Goal: Task Accomplishment & Management: Manage account settings

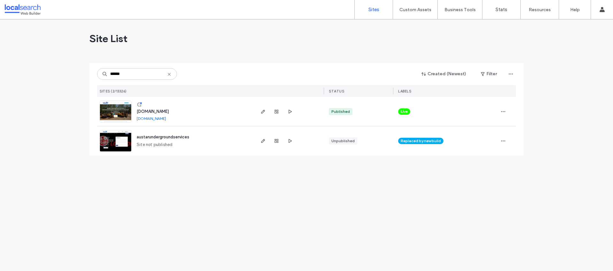
type input "******"
click at [160, 111] on span "[DOMAIN_NAME]" at bounding box center [153, 111] width 32 height 5
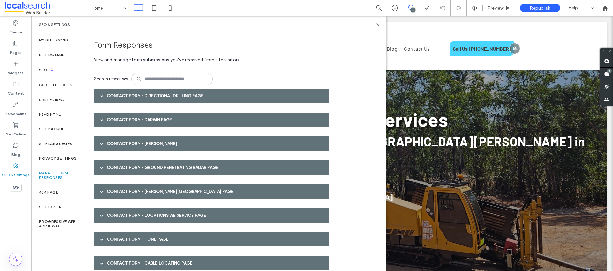
click at [117, 94] on div "Contact Form - Directional Drilling page" at bounding box center [211, 96] width 235 height 14
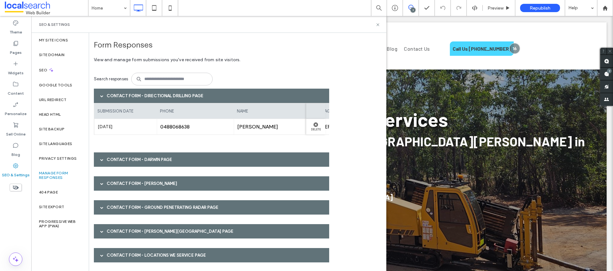
click at [117, 94] on div "Contact Form - Directional Drilling page" at bounding box center [211, 96] width 235 height 14
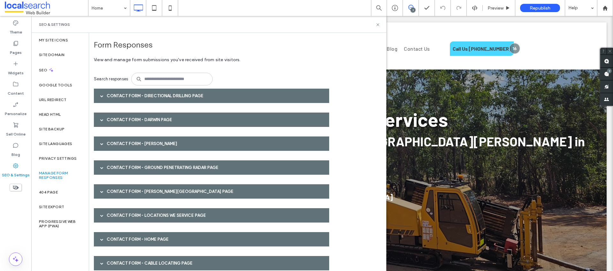
click at [117, 122] on div "Contact Form - Darwin page" at bounding box center [211, 120] width 235 height 14
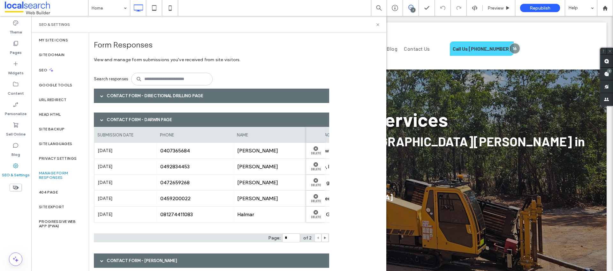
click at [117, 122] on div "Contact Form - Darwin page" at bounding box center [211, 120] width 235 height 14
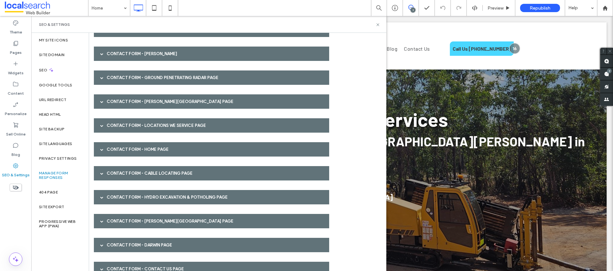
scroll to position [96, 0]
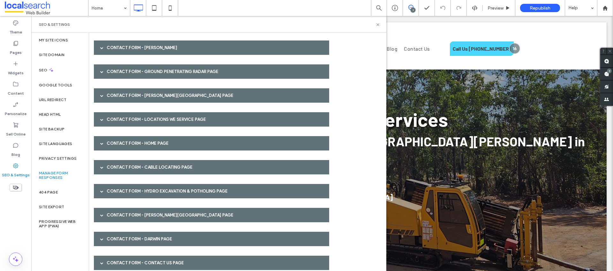
click at [109, 46] on div "Contact Form - [PERSON_NAME]" at bounding box center [211, 48] width 235 height 14
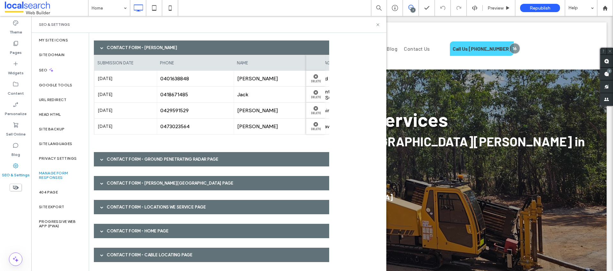
click at [109, 46] on div "Contact Form - [PERSON_NAME]" at bounding box center [211, 48] width 235 height 14
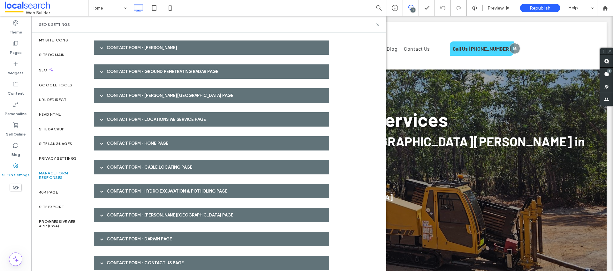
click at [110, 74] on div "Contact Form - Ground Penetrating Radar page" at bounding box center [211, 71] width 235 height 14
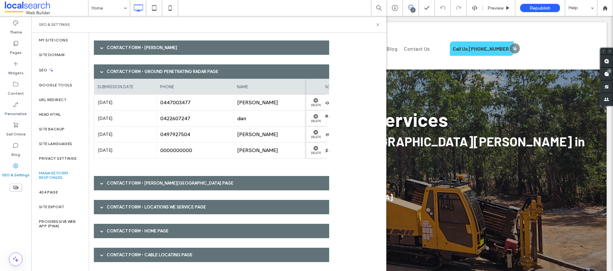
click at [110, 74] on div "Contact Form - Ground Penetrating Radar page" at bounding box center [211, 71] width 235 height 14
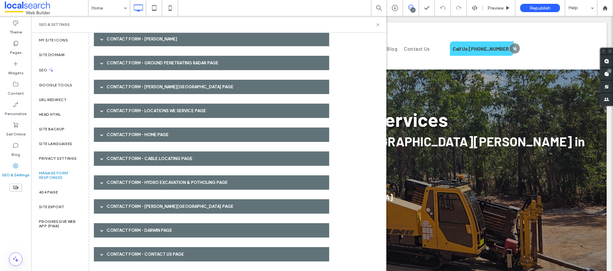
click at [115, 85] on div "Contact Form - [PERSON_NAME][GEOGRAPHIC_DATA] page" at bounding box center [211, 87] width 235 height 14
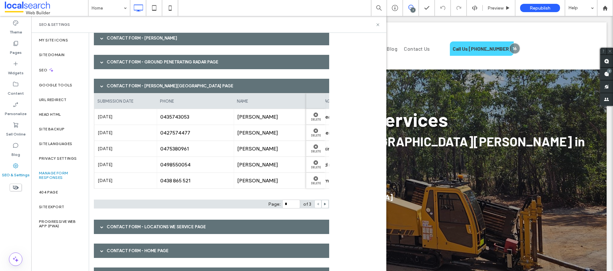
click at [115, 85] on div "Contact Form - [PERSON_NAME][GEOGRAPHIC_DATA] page" at bounding box center [211, 86] width 235 height 14
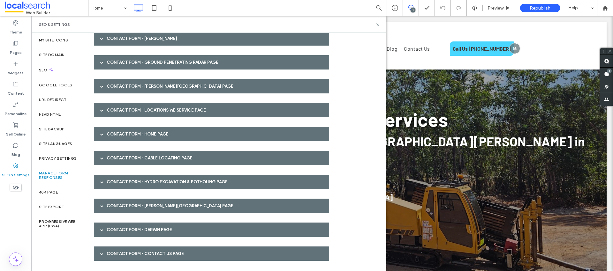
click at [122, 114] on div "Contact Form - Locations We Service page" at bounding box center [211, 110] width 235 height 14
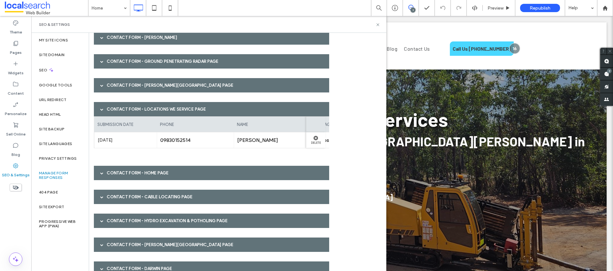
click at [122, 114] on div "Contact Form - Locations We Service page" at bounding box center [211, 109] width 235 height 14
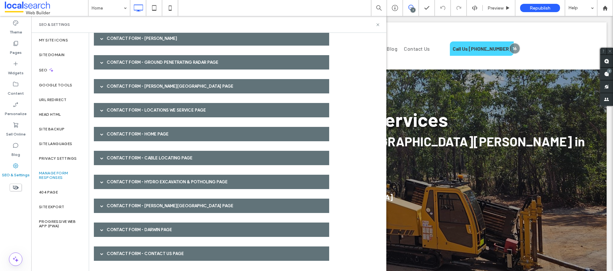
click at [121, 138] on div "Contact Form - Home page" at bounding box center [211, 134] width 235 height 14
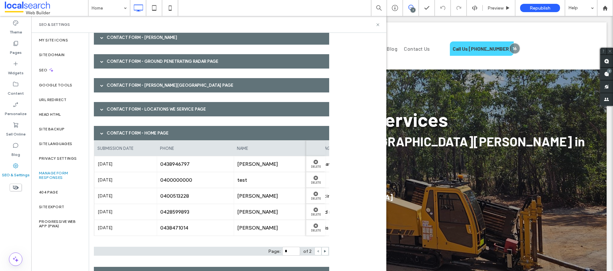
click at [121, 138] on div "Contact Form - Home page" at bounding box center [211, 133] width 235 height 14
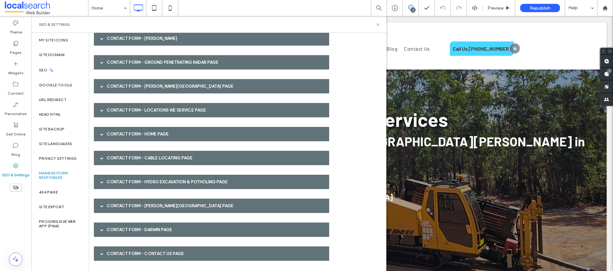
click at [120, 159] on div "Contact Form - Cable Locating page" at bounding box center [211, 158] width 235 height 14
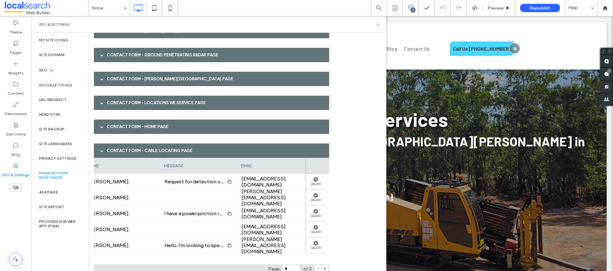
scroll to position [0, 150]
click at [150, 151] on div "Contact Form - Cable Locating page" at bounding box center [211, 151] width 235 height 14
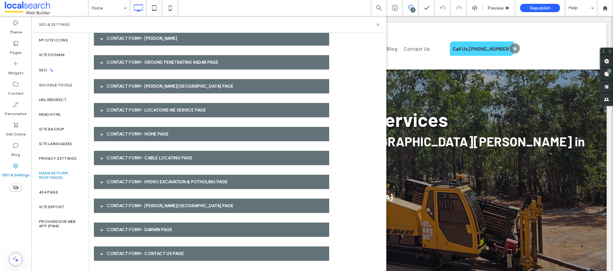
scroll to position [105, 0]
